Goal: Find contact information: Find contact information

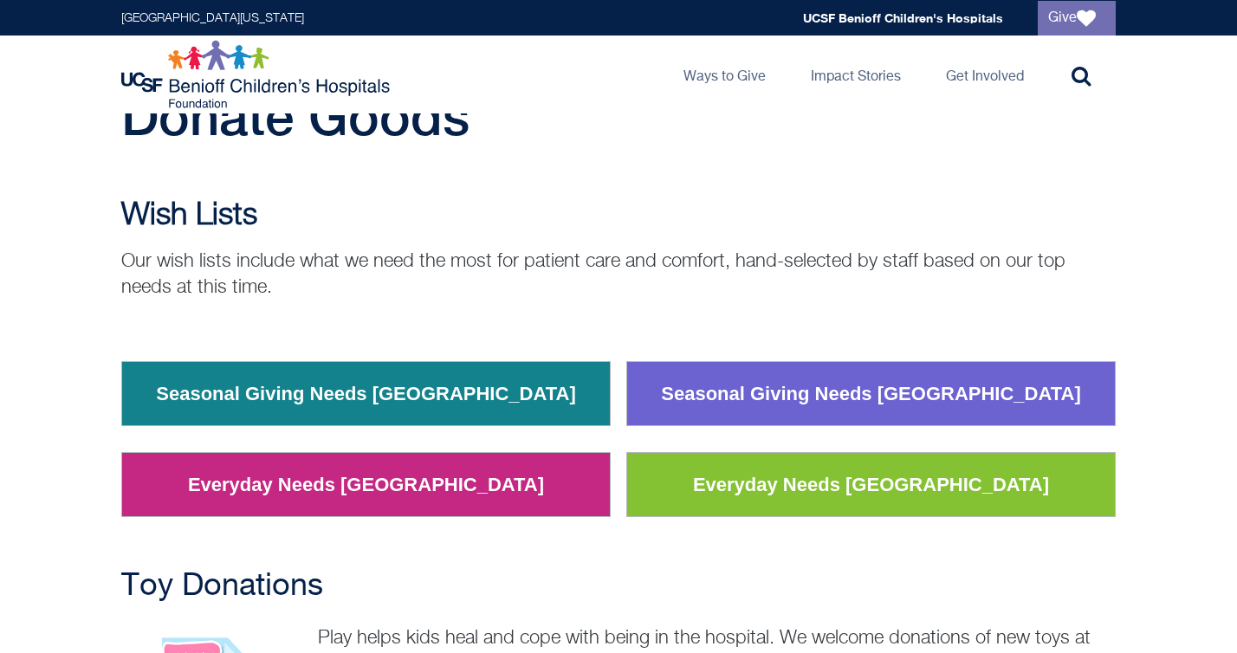
scroll to position [68, 0]
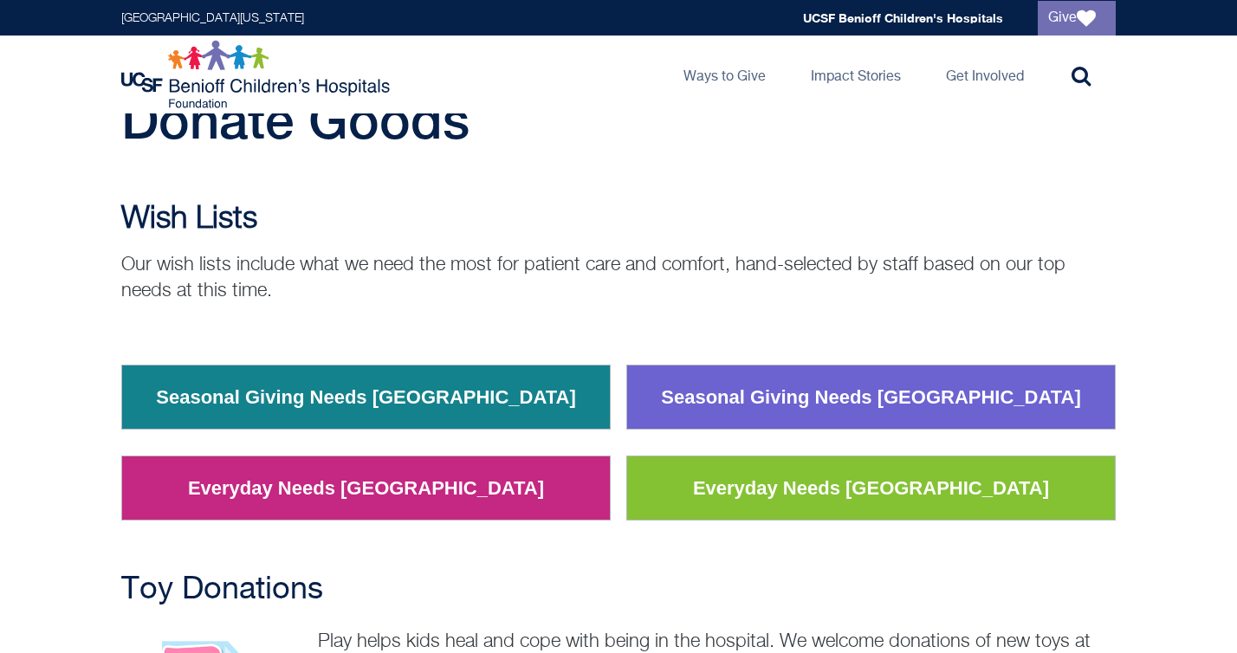
click at [575, 270] on p "Our wish lists include what we need the most for patient care and comfort, hand…" at bounding box center [618, 278] width 994 height 52
click at [575, 268] on p "Our wish lists include what we need the most for patient care and comfort, hand…" at bounding box center [618, 278] width 994 height 52
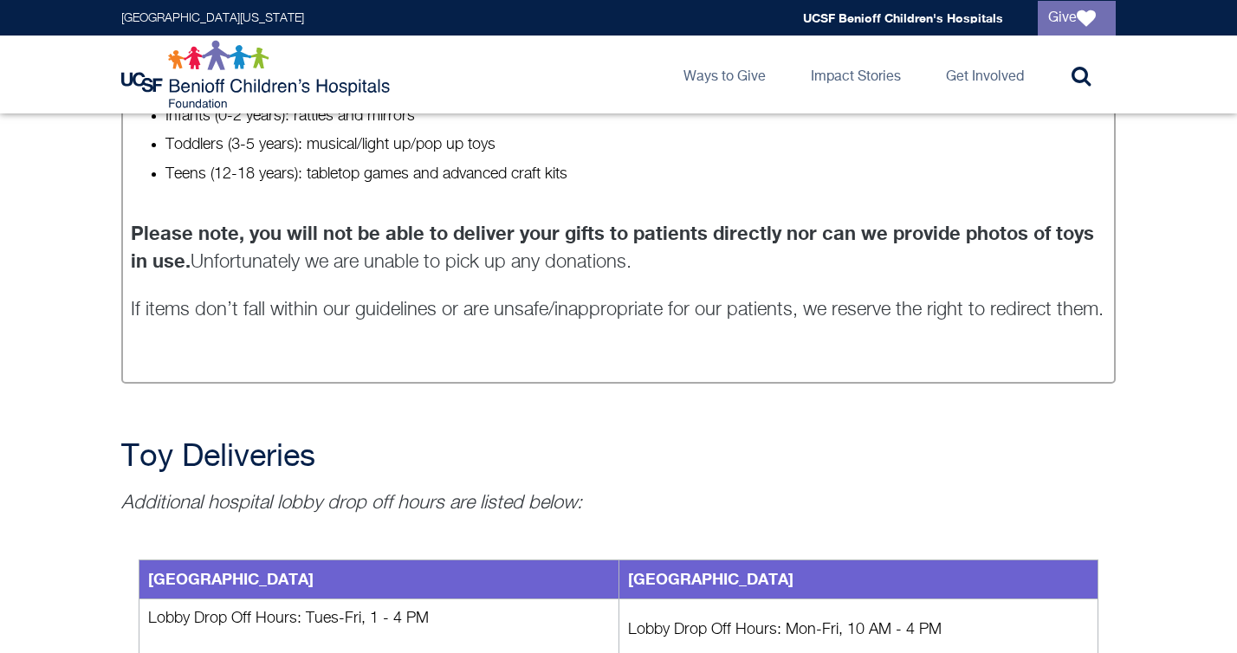
scroll to position [1650, 0]
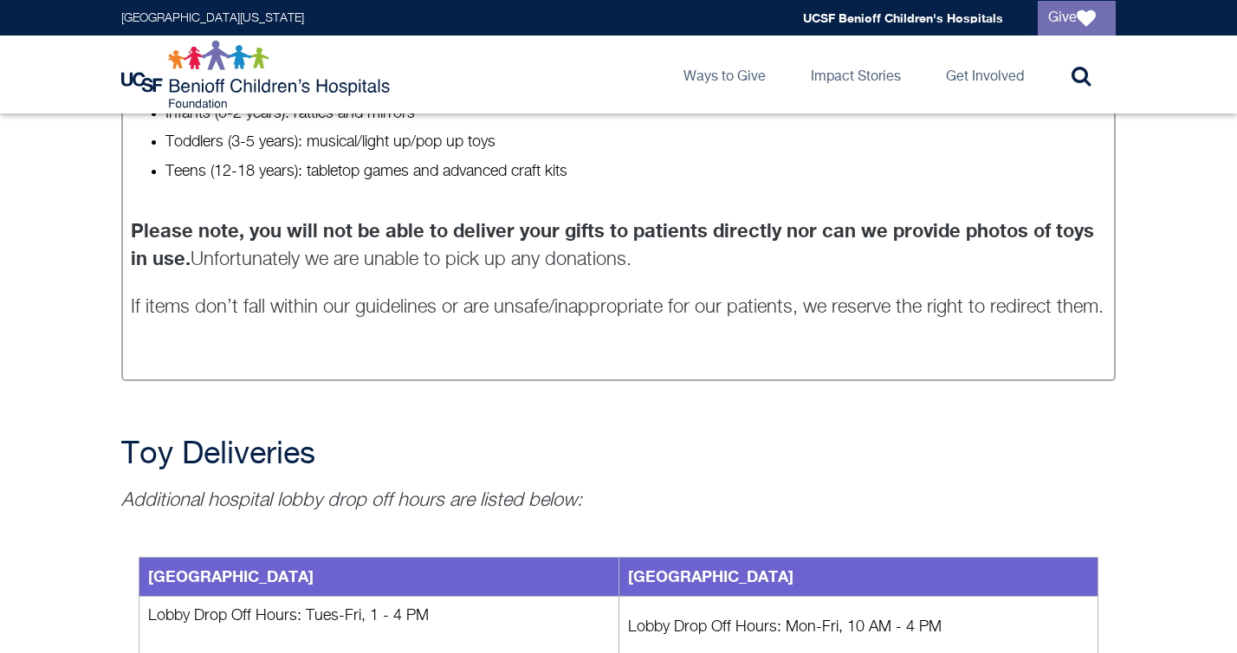
click at [575, 268] on p "Please note, you will not be able to deliver your gifts to patients directly no…" at bounding box center [619, 244] width 976 height 55
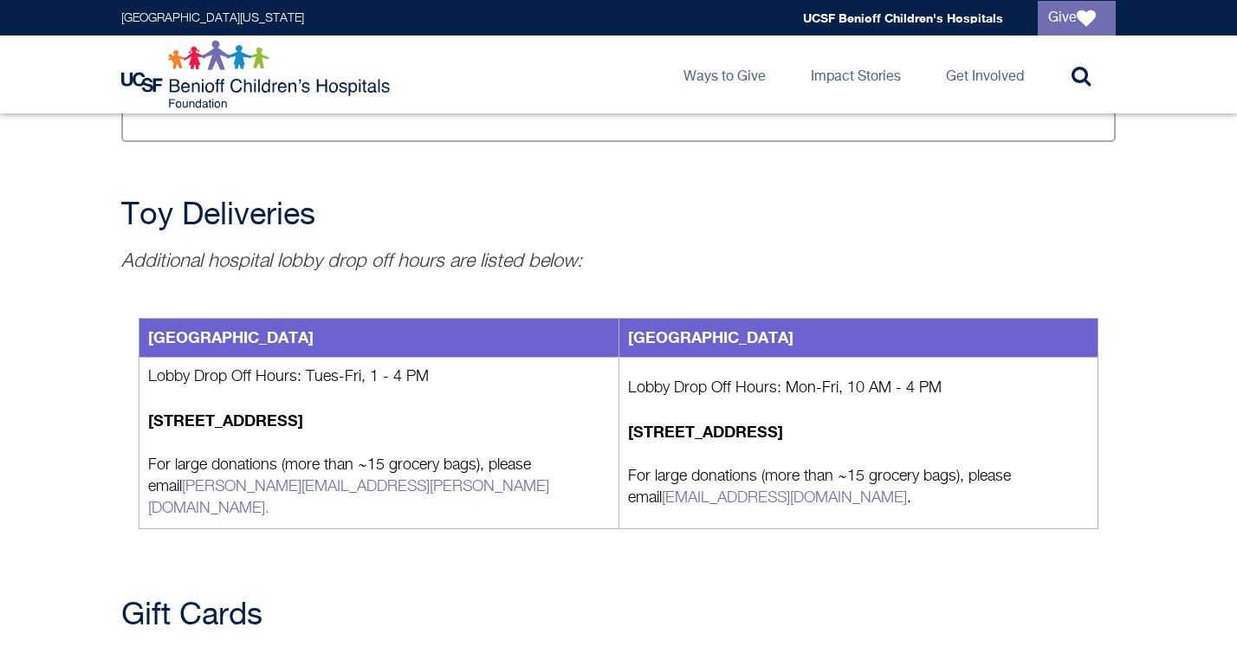
click at [573, 267] on em "Additional hospital lobby drop off hours are listed below:" at bounding box center [351, 261] width 461 height 19
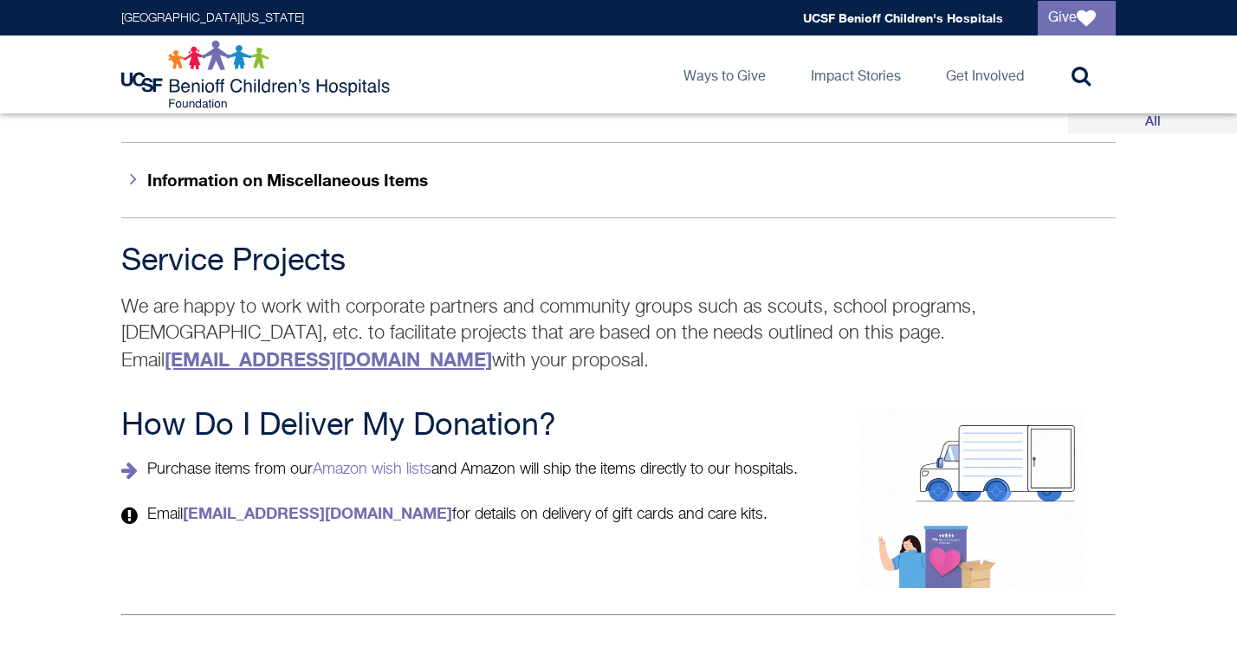
scroll to position [2850, 0]
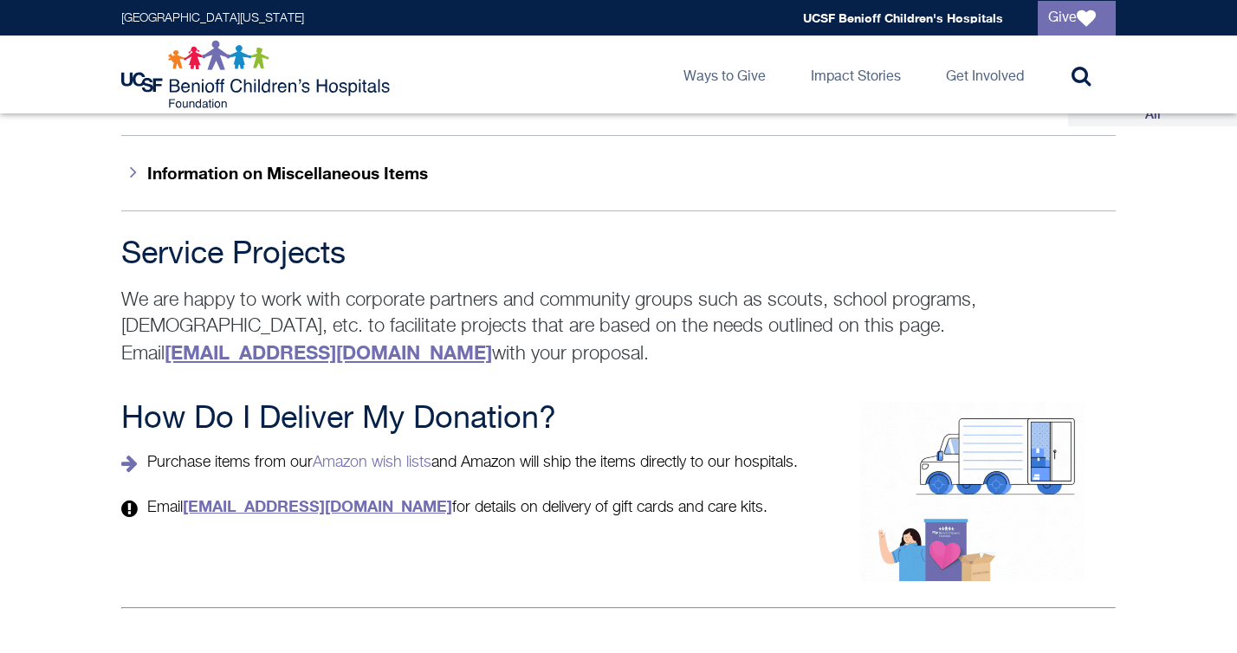
click at [302, 514] on link "[EMAIL_ADDRESS][DOMAIN_NAME]" at bounding box center [317, 505] width 269 height 19
drag, startPoint x: 186, startPoint y: 507, endPoint x: 404, endPoint y: 514, distance: 217.5
click at [404, 514] on p "Email [EMAIL_ADDRESS][DOMAIN_NAME] for details on delivery of gift cards and ca…" at bounding box center [466, 506] width 691 height 23
copy p "[EMAIL_ADDRESS][DOMAIN_NAME]"
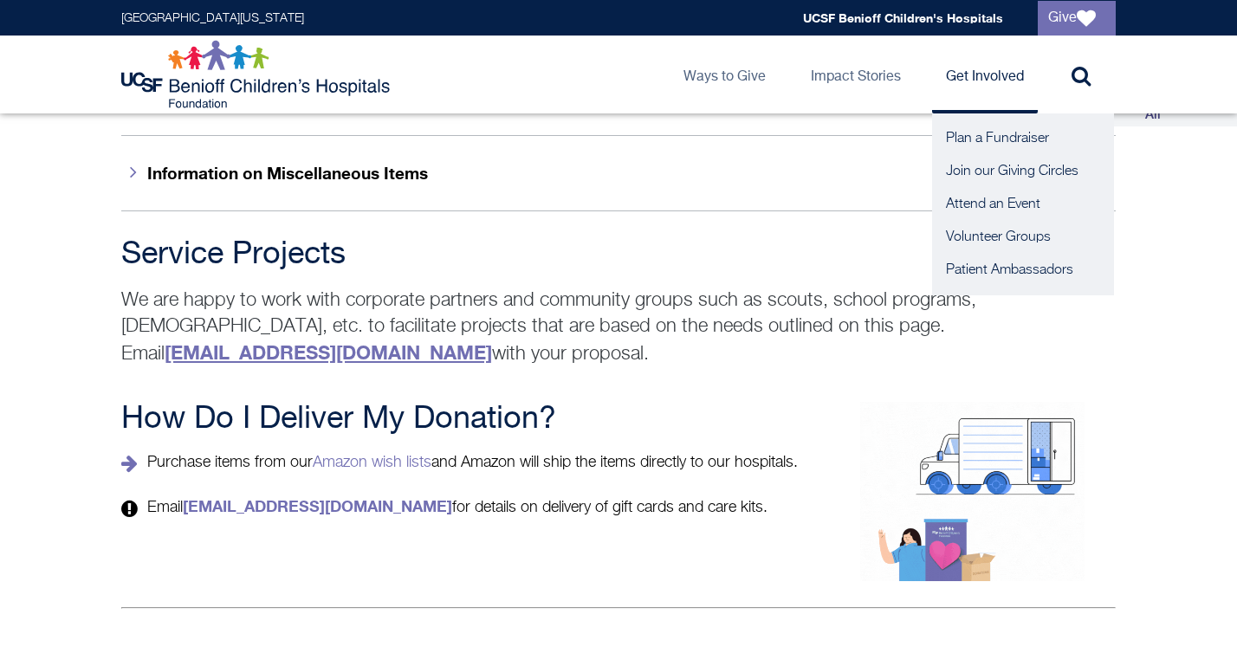
scroll to position [2866, 0]
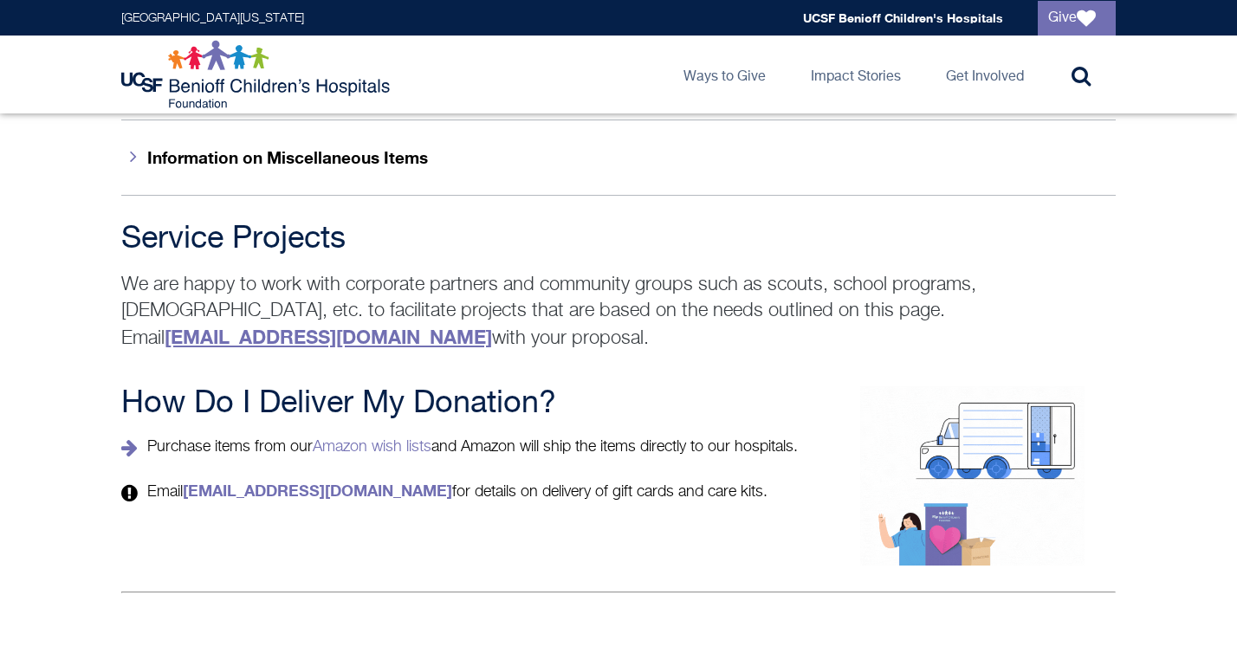
click at [841, 222] on h2 "Service Projects" at bounding box center [618, 239] width 994 height 35
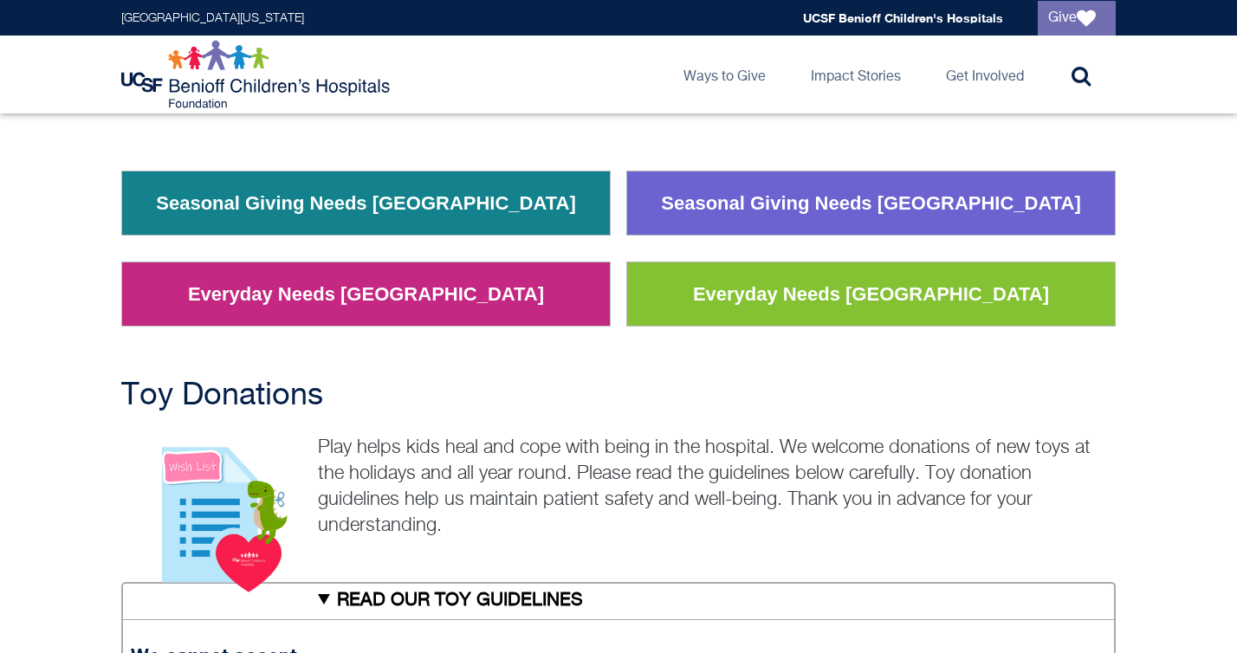
scroll to position [0, 0]
